Goal: Check status: Check status

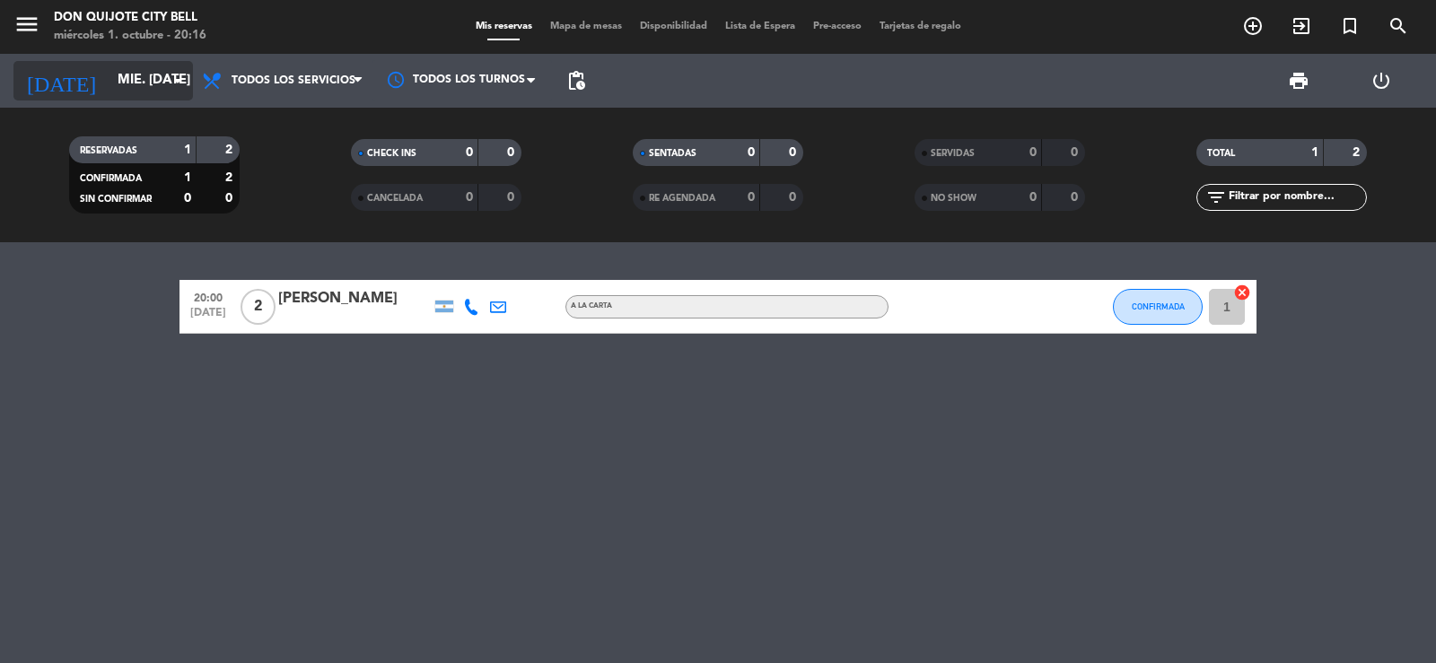
click at [153, 78] on input "mié. [DATE]" at bounding box center [195, 81] width 173 height 34
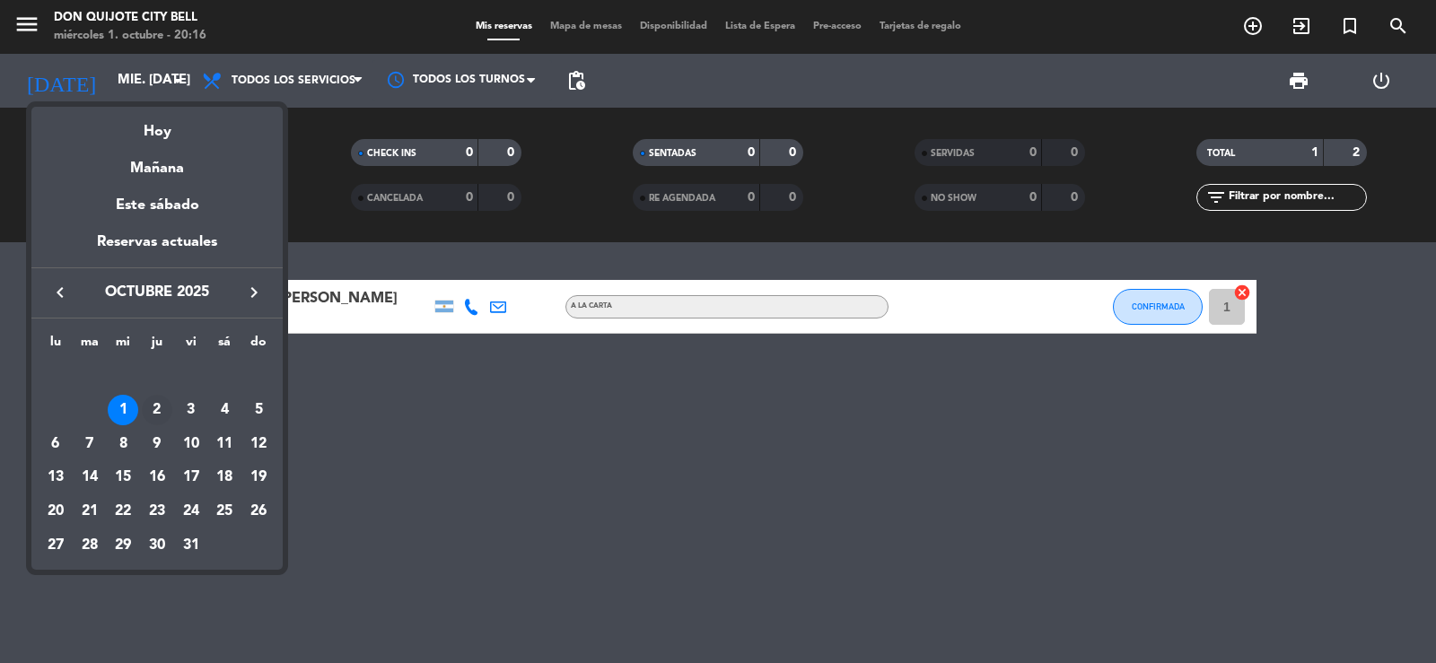
click at [163, 410] on div "2" at bounding box center [157, 410] width 31 height 31
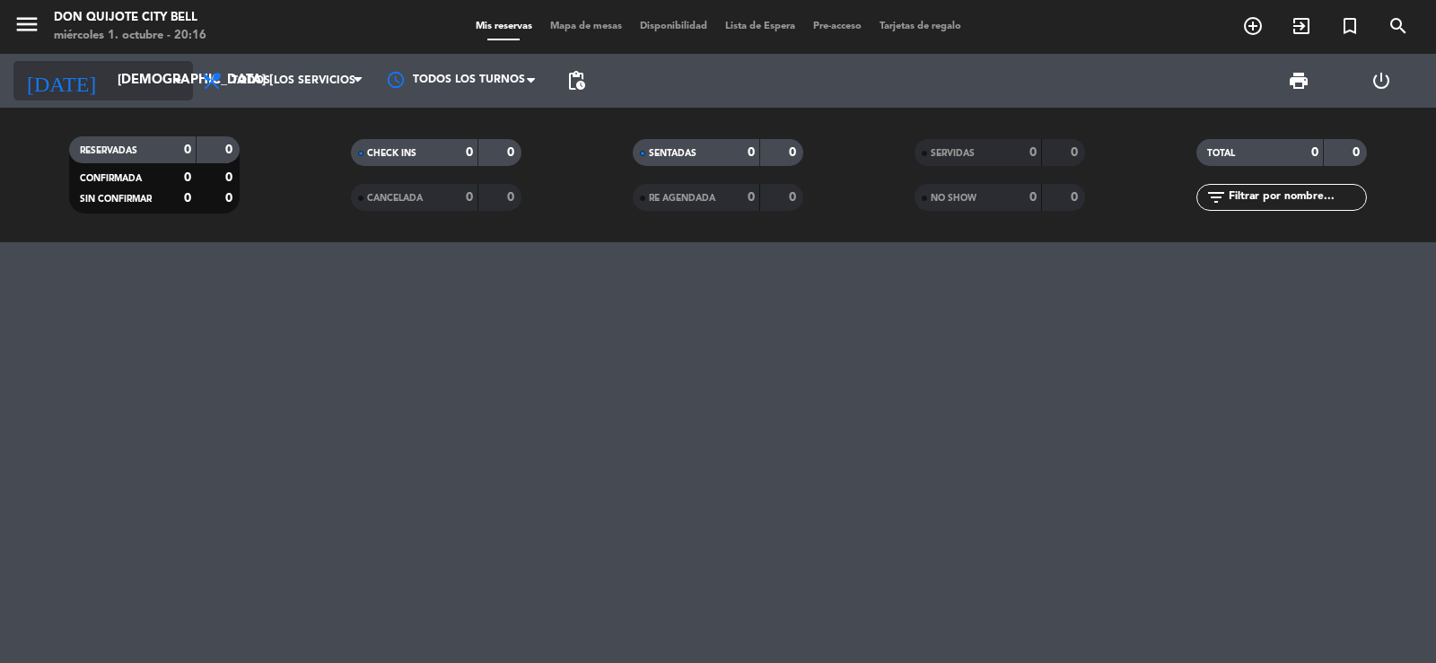
click at [183, 84] on icon "arrow_drop_down" at bounding box center [178, 81] width 22 height 22
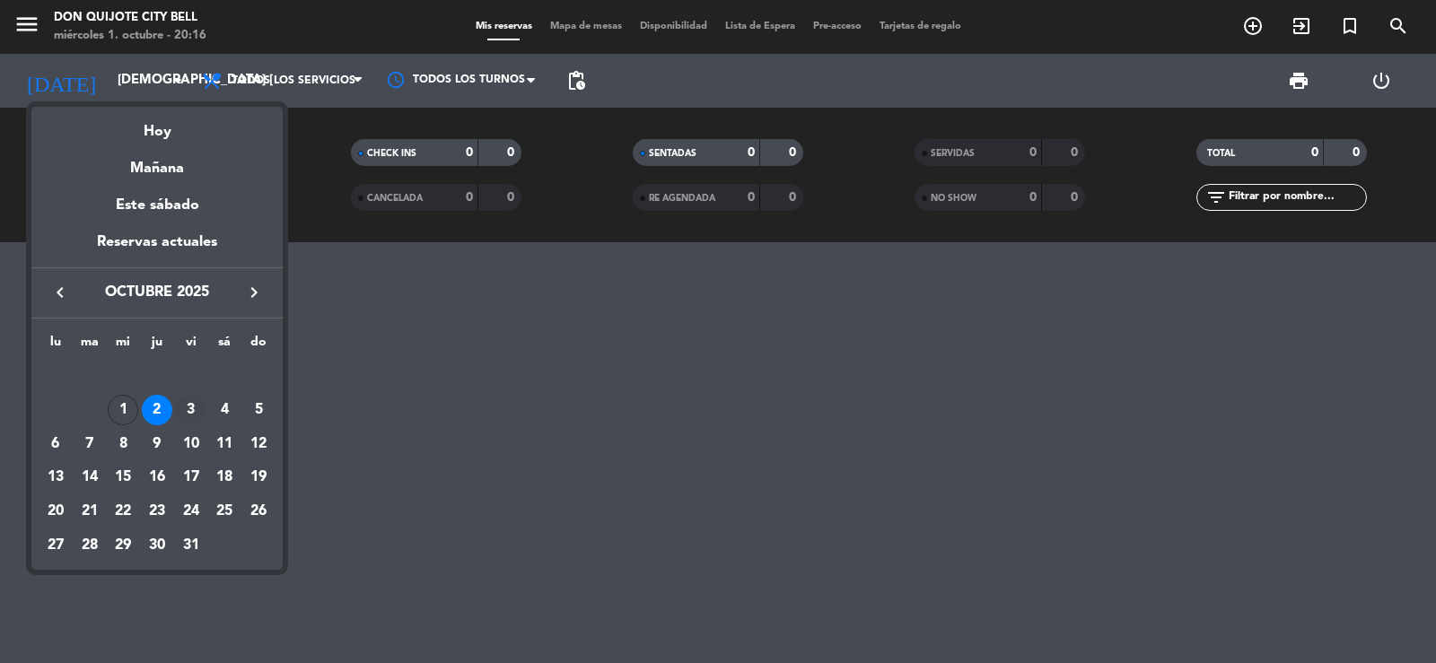
click at [191, 413] on div "3" at bounding box center [191, 410] width 31 height 31
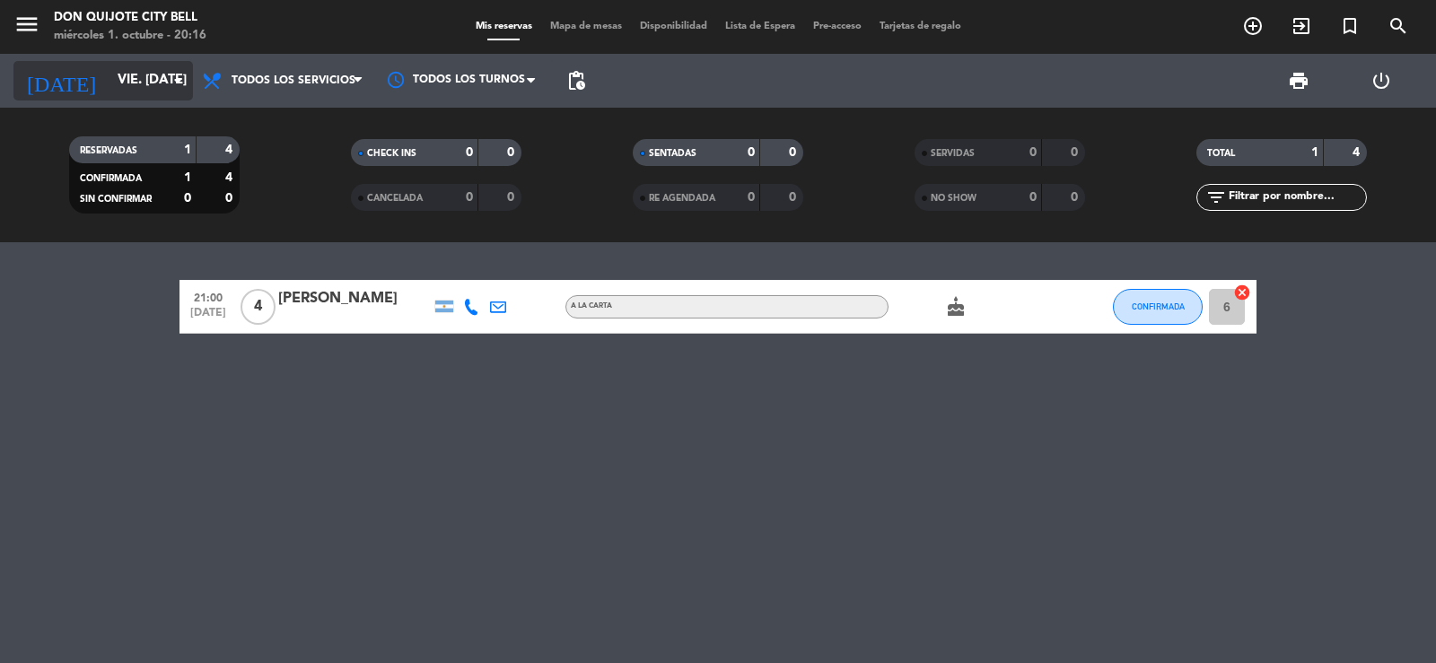
click at [110, 93] on input "vie. [DATE]" at bounding box center [195, 81] width 173 height 34
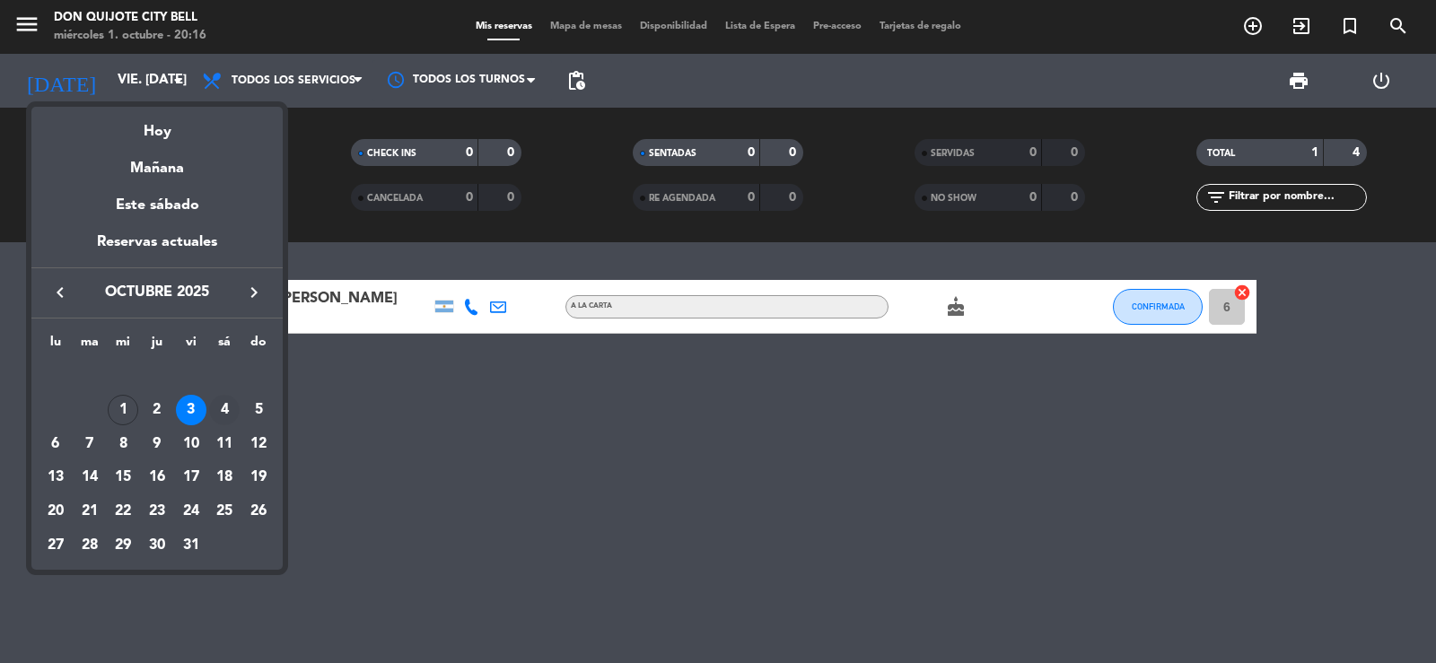
click at [219, 402] on div "4" at bounding box center [224, 410] width 31 height 31
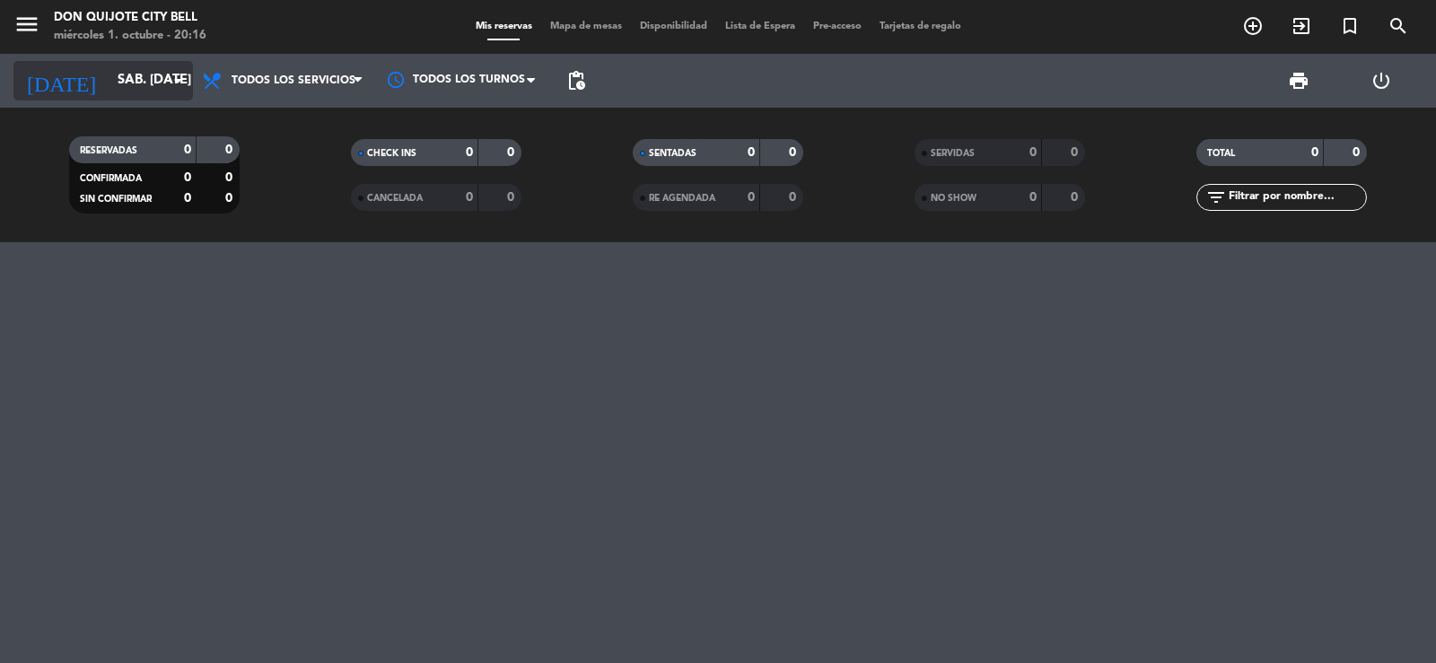
click at [162, 83] on input "sáb. [DATE]" at bounding box center [195, 81] width 173 height 34
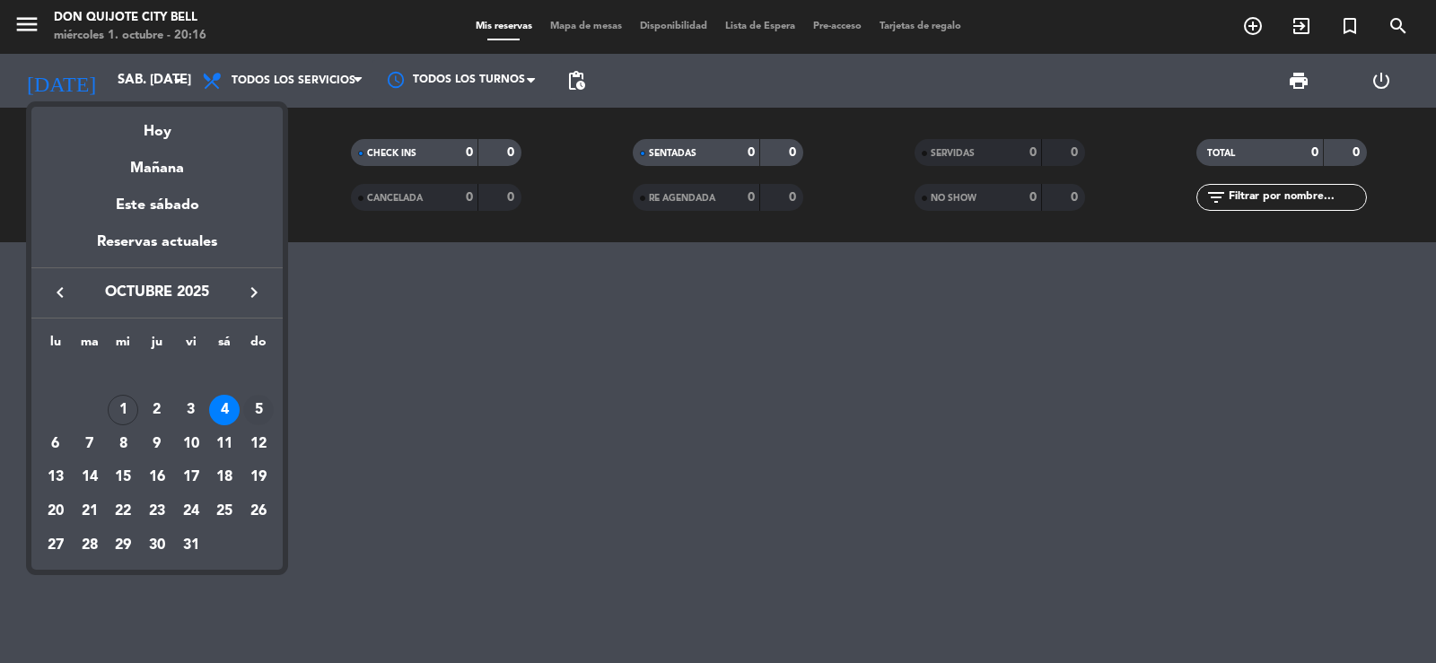
click at [263, 410] on div "5" at bounding box center [258, 410] width 31 height 31
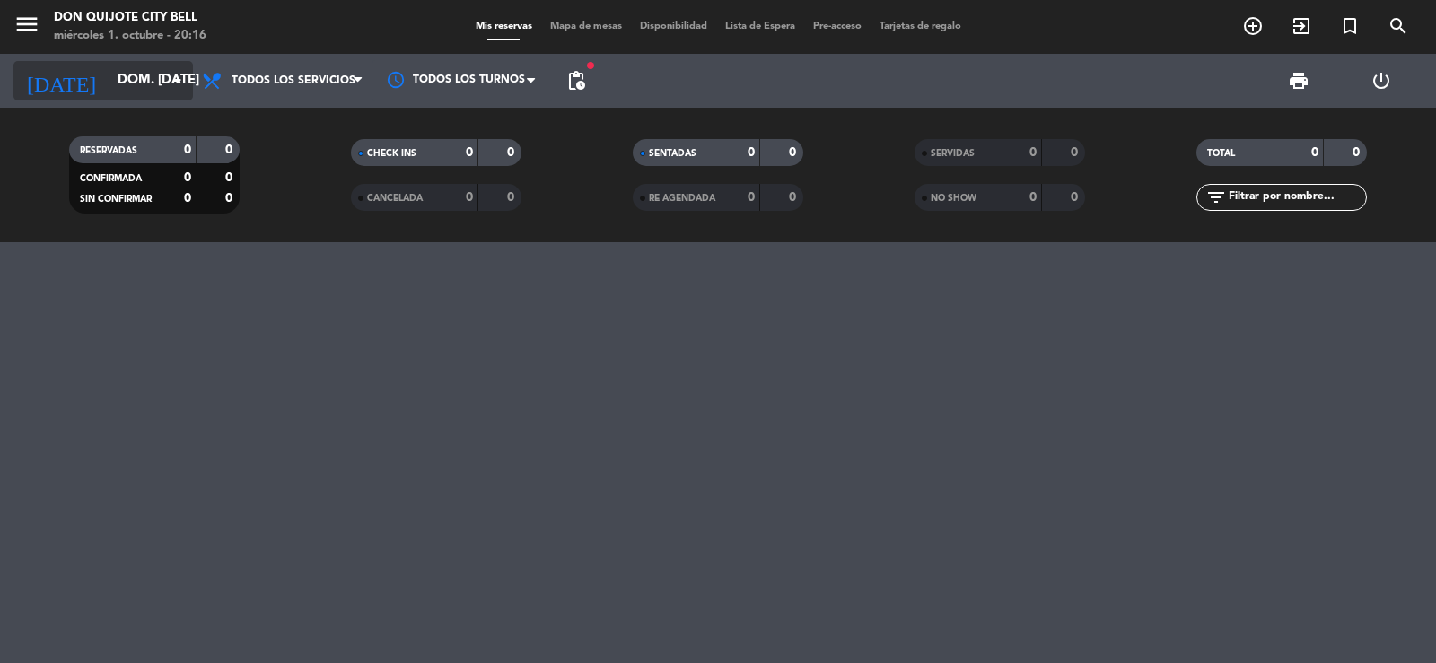
click at [145, 78] on input "dom. [DATE]" at bounding box center [195, 81] width 173 height 34
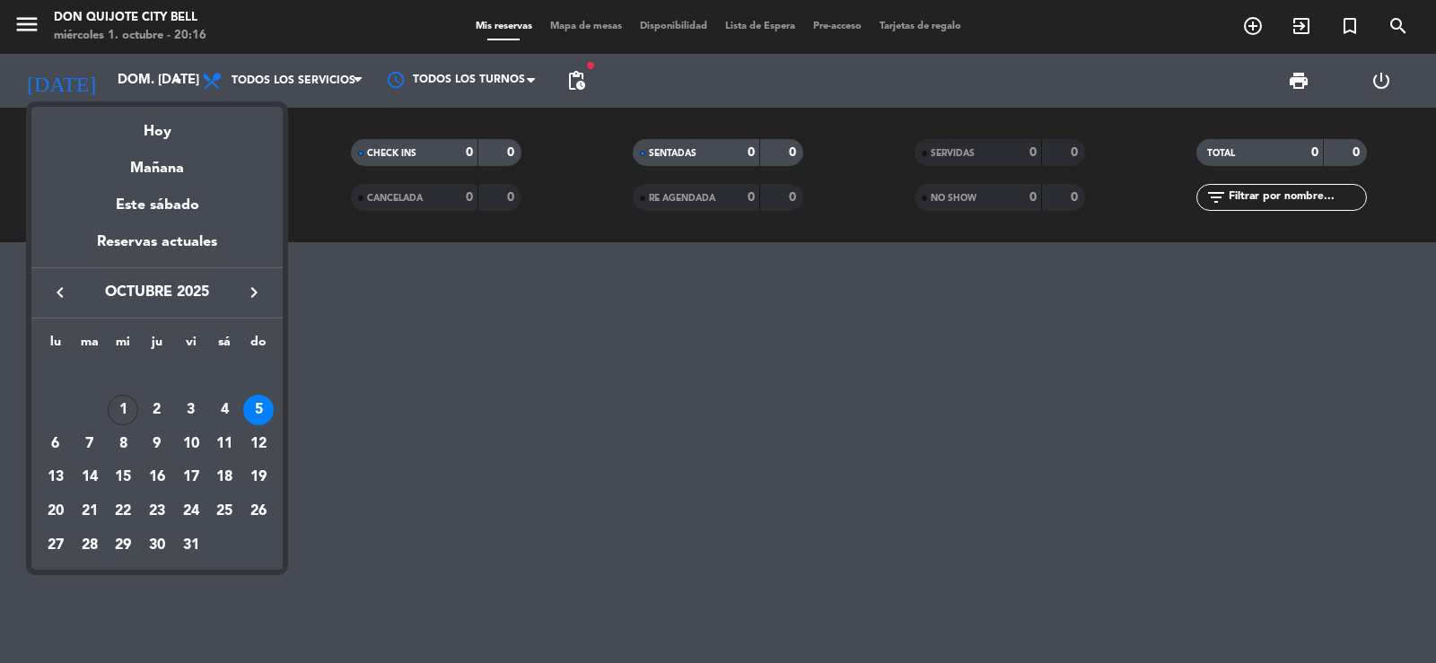
click at [127, 404] on div "1" at bounding box center [123, 410] width 31 height 31
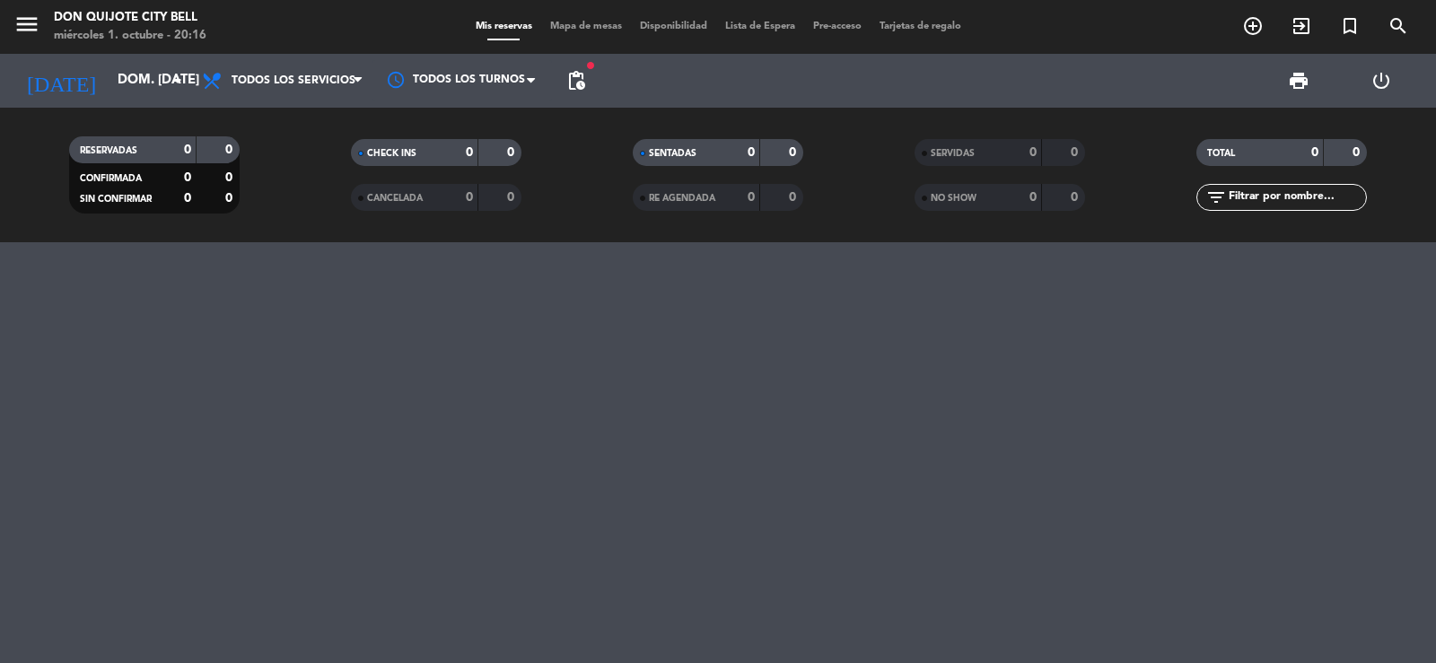
type input "mié. [DATE]"
